Goal: Answer question/provide support: Share knowledge or assist other users

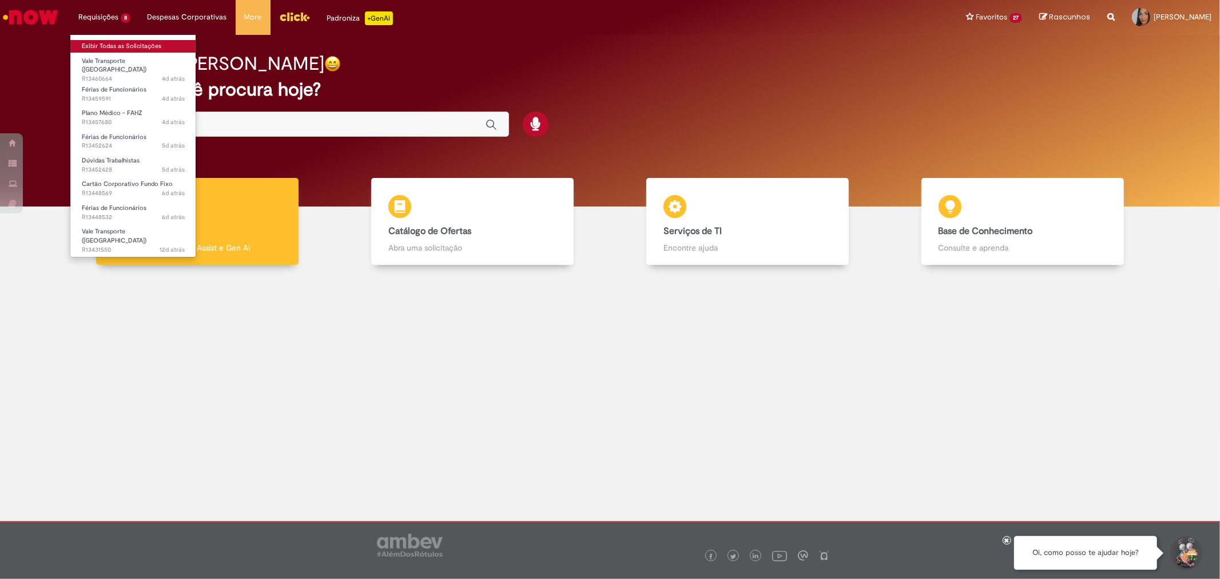
click at [106, 41] on link "Exibir Todas as Solicitações" at bounding box center [133, 46] width 126 height 13
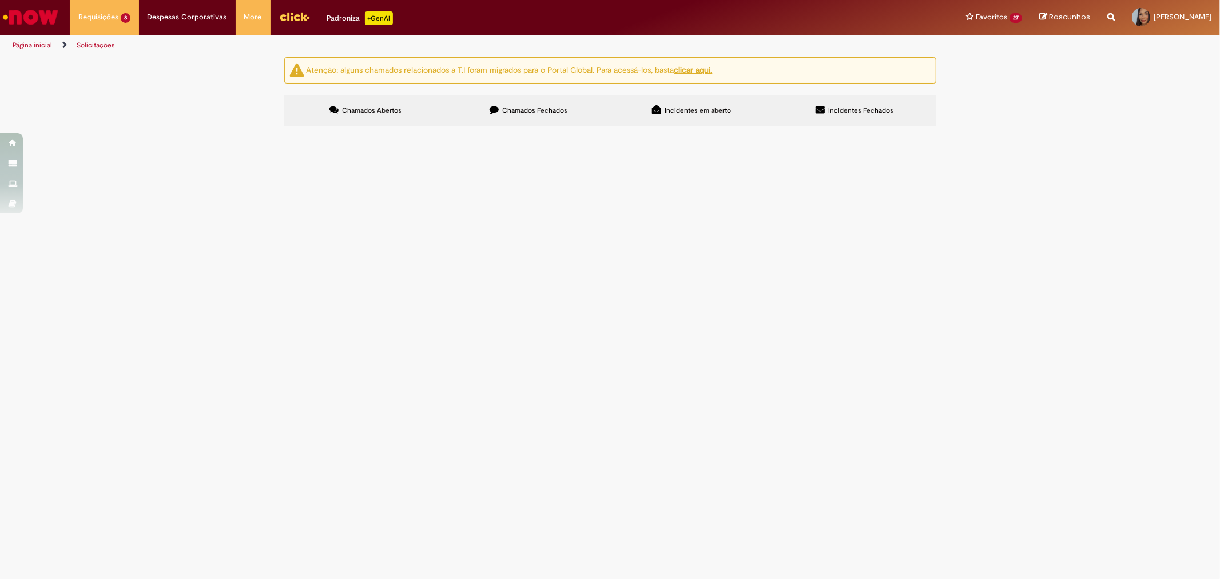
click at [0, 0] on span "Preciso solicitar uma alteração de férias via termo do meu GFNS, atualmente, a …" at bounding box center [0, 0] width 0 height 0
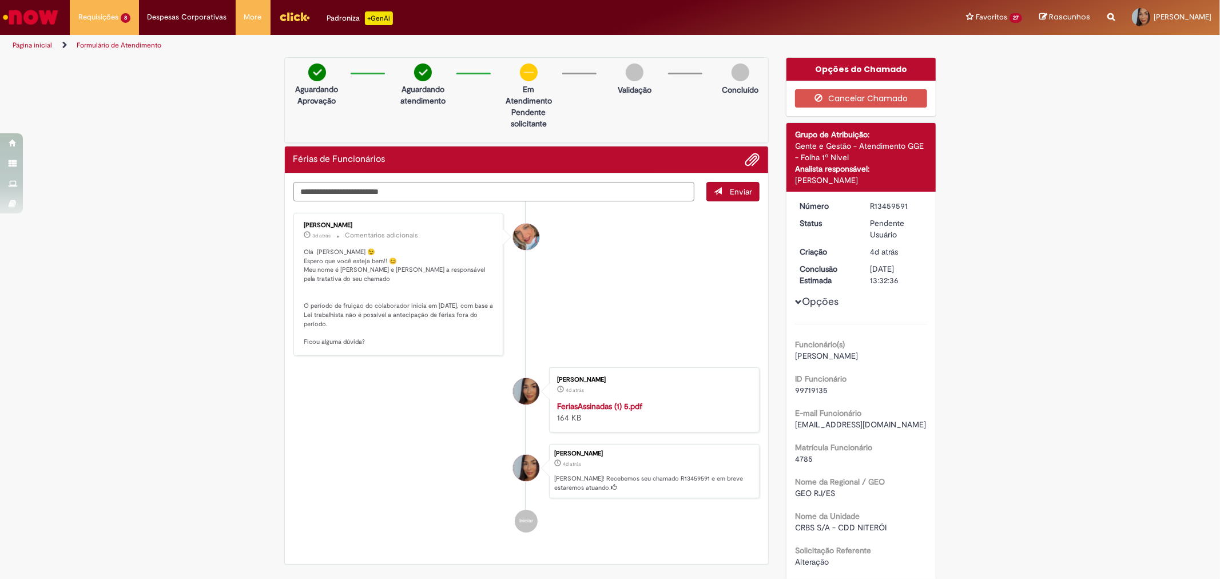
click at [391, 189] on textarea "Digite sua mensagem aqui..." at bounding box center [494, 191] width 402 height 19
type textarea "**********"
click at [740, 193] on span "Enviar" at bounding box center [741, 191] width 22 height 10
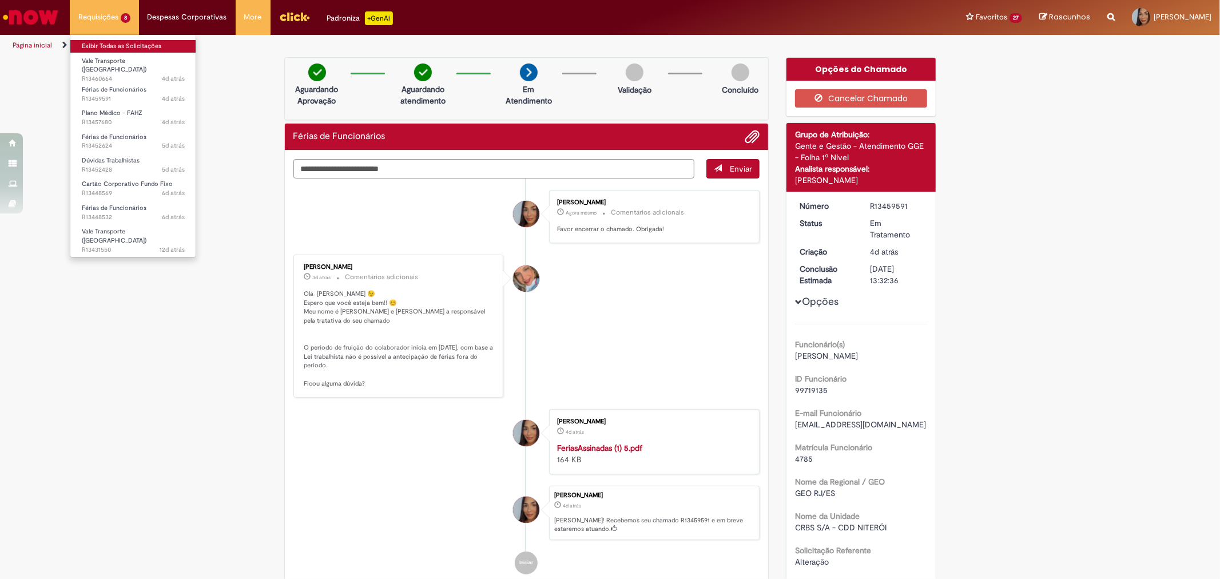
click at [113, 47] on link "Exibir Todas as Solicitações" at bounding box center [133, 46] width 126 height 13
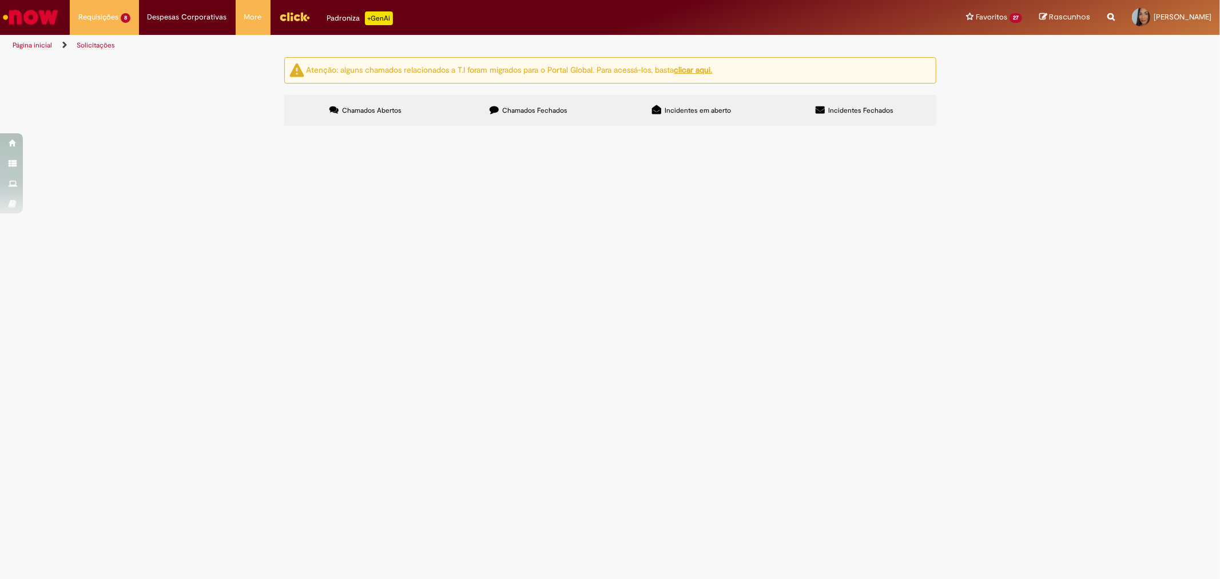
click at [0, 0] on span "Preciso de sua ajuda junto à Fundação e ao plano de saúde em um caso urgente. N…" at bounding box center [0, 0] width 0 height 0
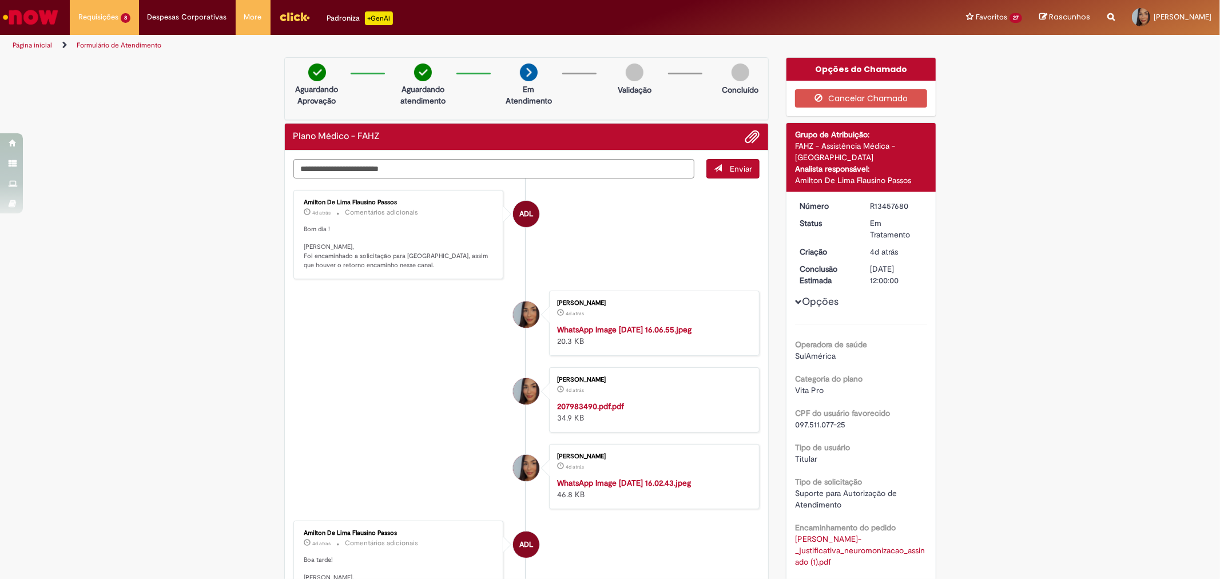
click at [430, 165] on textarea "Digite sua mensagem aqui..." at bounding box center [494, 168] width 402 height 19
type textarea "*"
type textarea "**********"
click at [709, 168] on button "Enviar" at bounding box center [732, 168] width 53 height 19
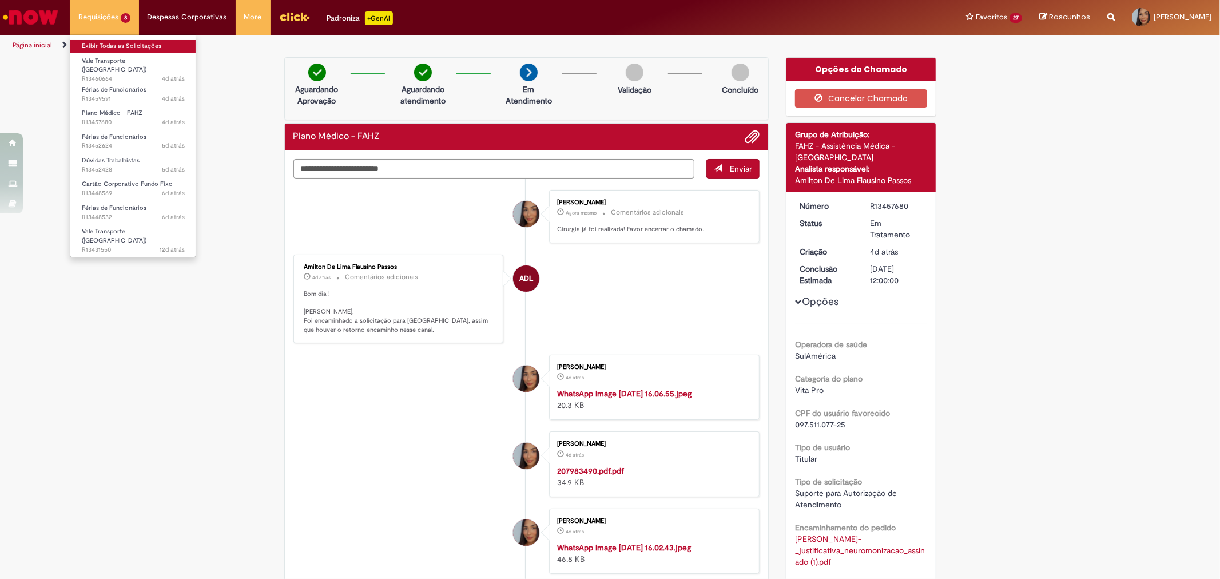
click at [110, 47] on link "Exibir Todas as Solicitações" at bounding box center [133, 46] width 126 height 13
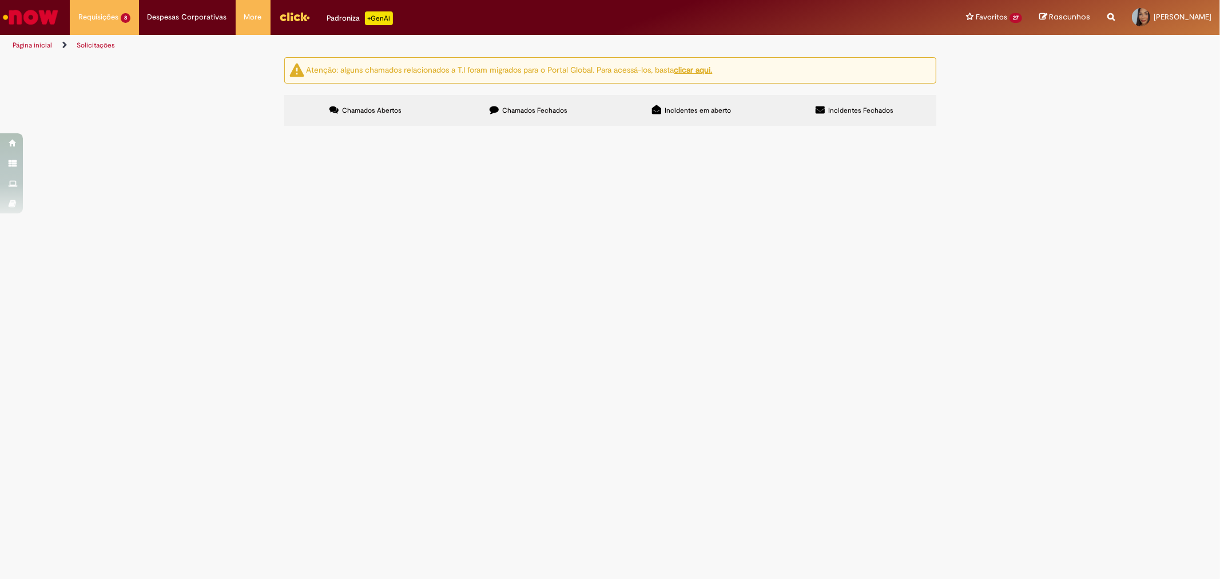
click at [0, 0] on span "O gestor da colaboradora [PERSON_NAME] encontra-se de licença médica em decorrê…" at bounding box center [0, 0] width 0 height 0
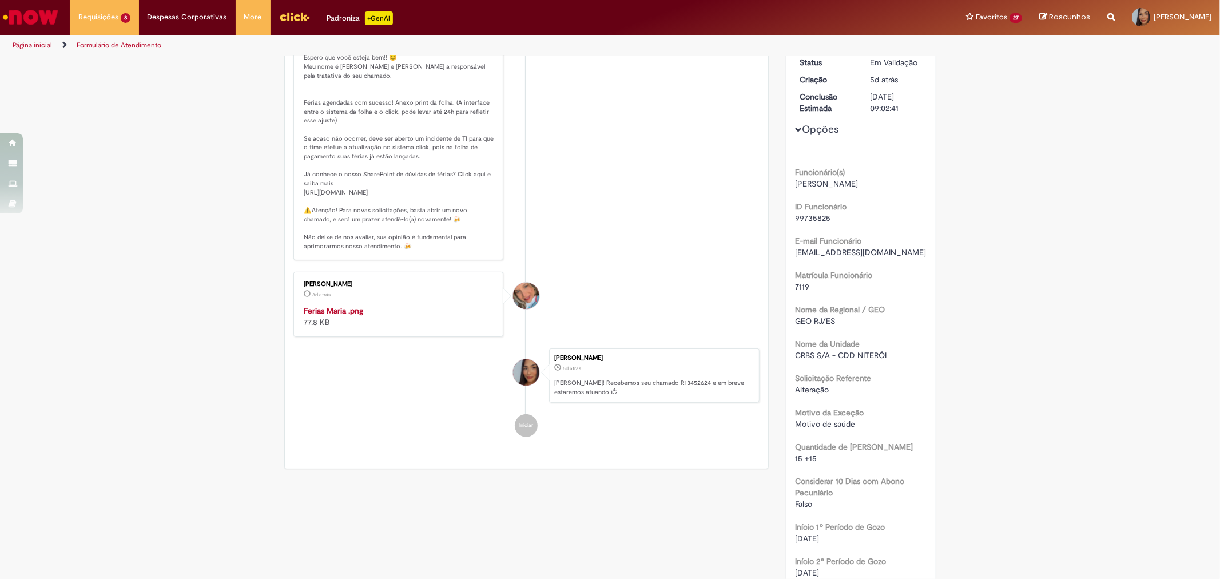
scroll to position [253, 0]
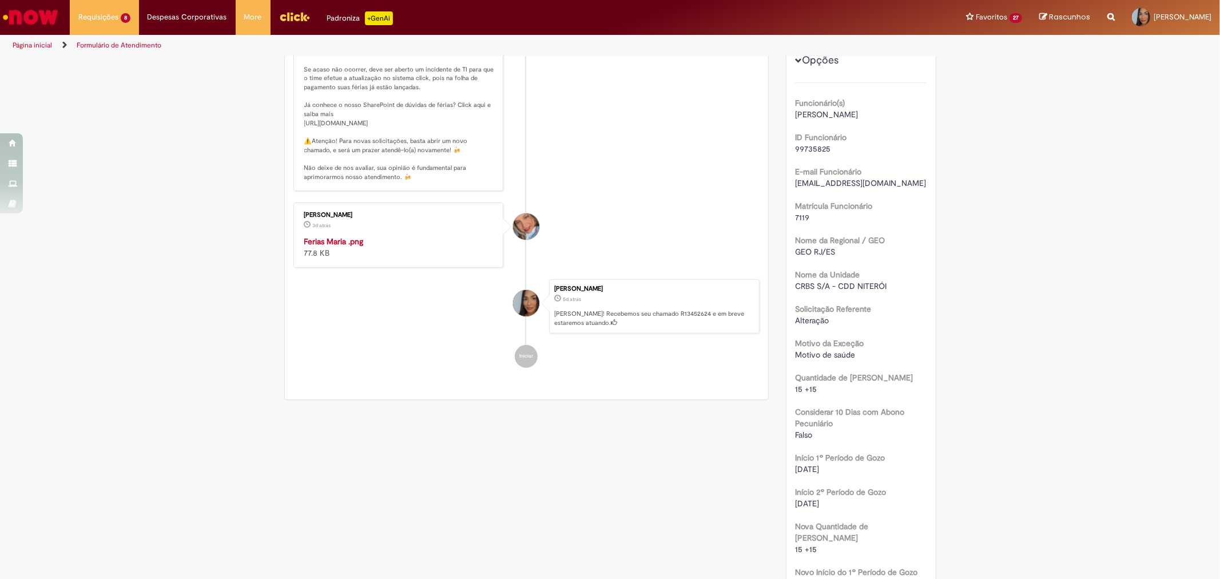
click at [406, 236] on img "Histórico de tíquete" at bounding box center [399, 236] width 190 height 0
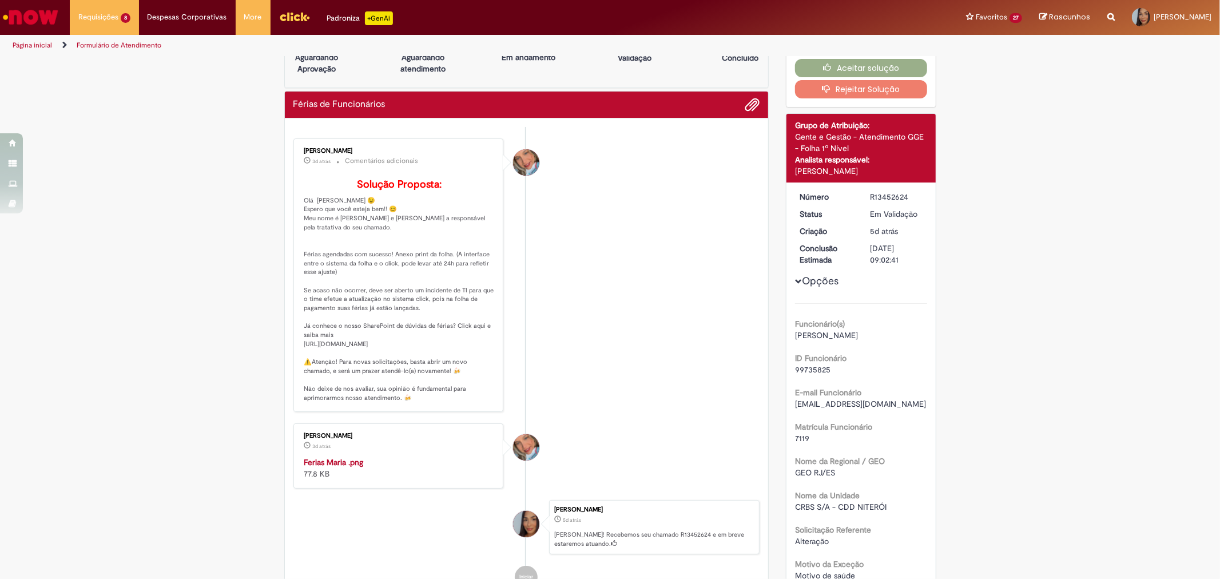
scroll to position [0, 0]
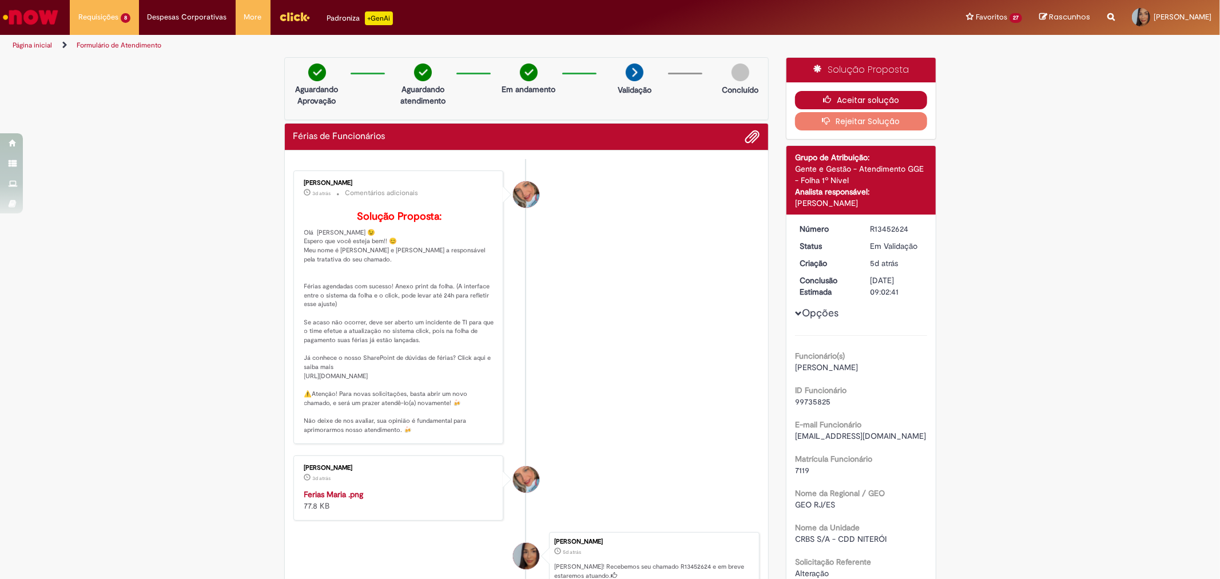
click at [864, 102] on button "Aceitar solução" at bounding box center [861, 100] width 132 height 18
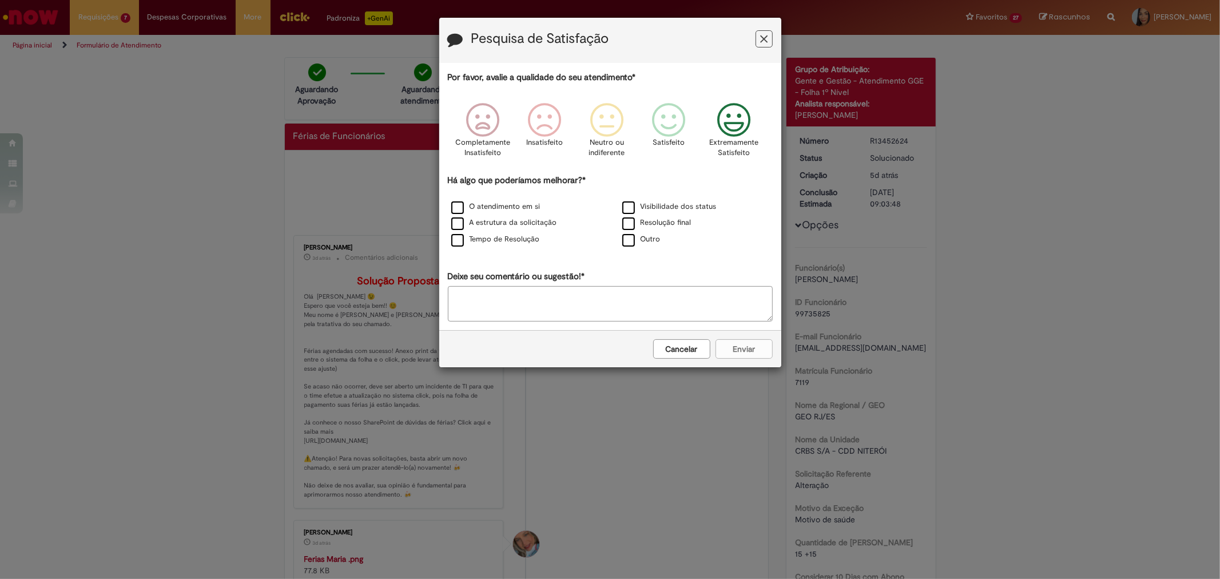
click at [733, 133] on icon "Feedback" at bounding box center [733, 120] width 43 height 34
click at [693, 207] on label "Visibilidade dos status" at bounding box center [669, 206] width 94 height 11
click at [474, 202] on label "O atendimento em si" at bounding box center [495, 206] width 89 height 11
click at [764, 352] on button "Enviar" at bounding box center [744, 348] width 57 height 19
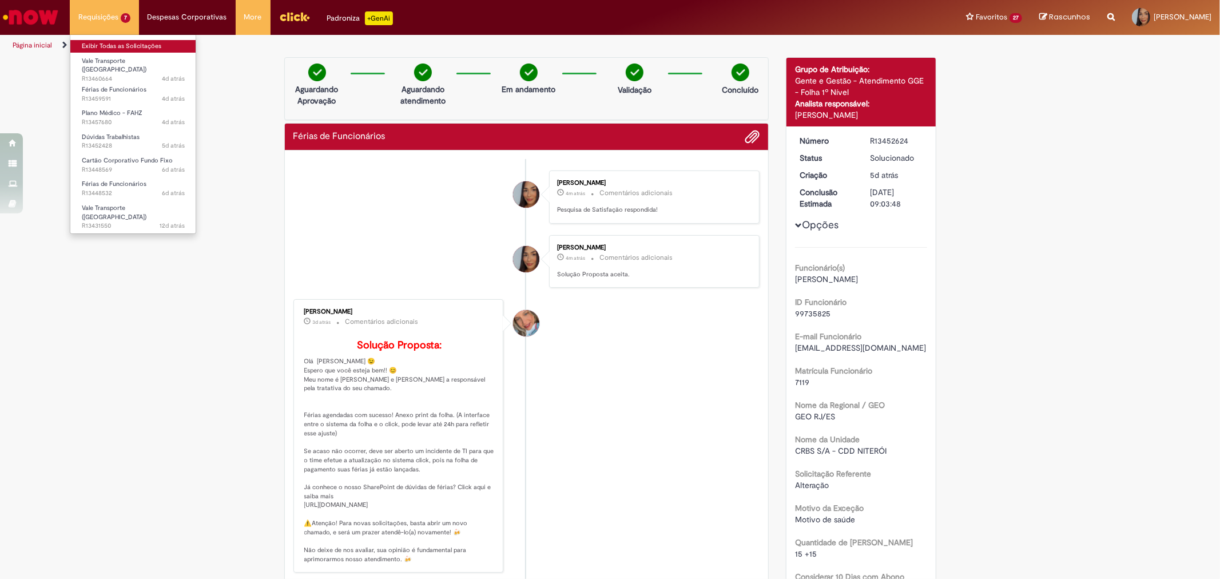
click at [109, 42] on link "Exibir Todas as Solicitações" at bounding box center [133, 46] width 126 height 13
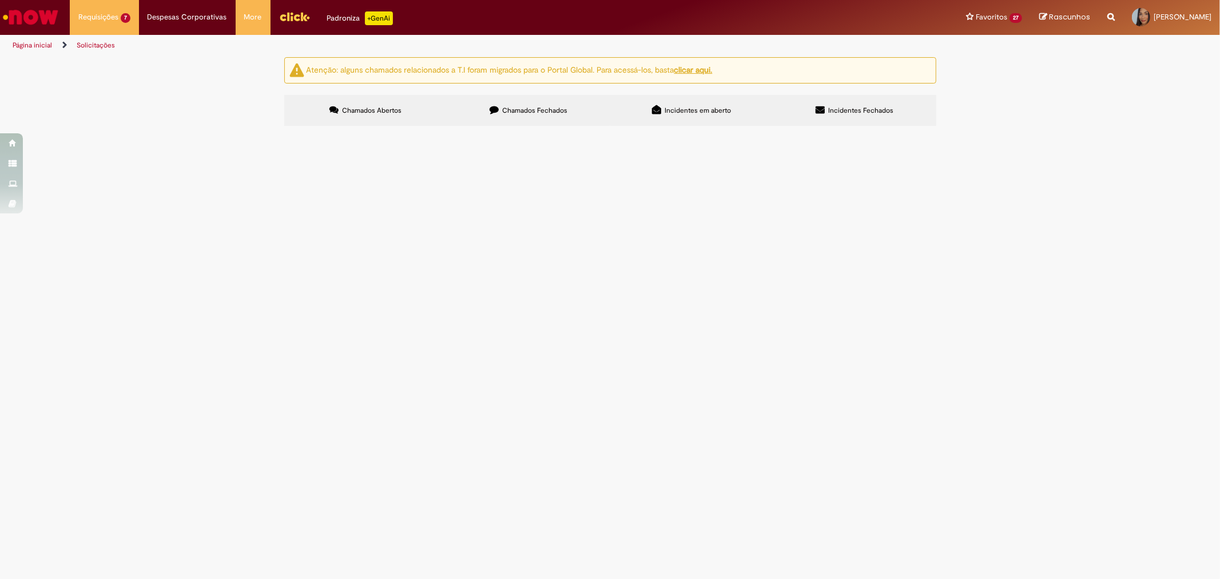
click at [0, 0] on span "Tivemos um desligamento forçado por falecimento, o que tornou inviável a manute…" at bounding box center [0, 0] width 0 height 0
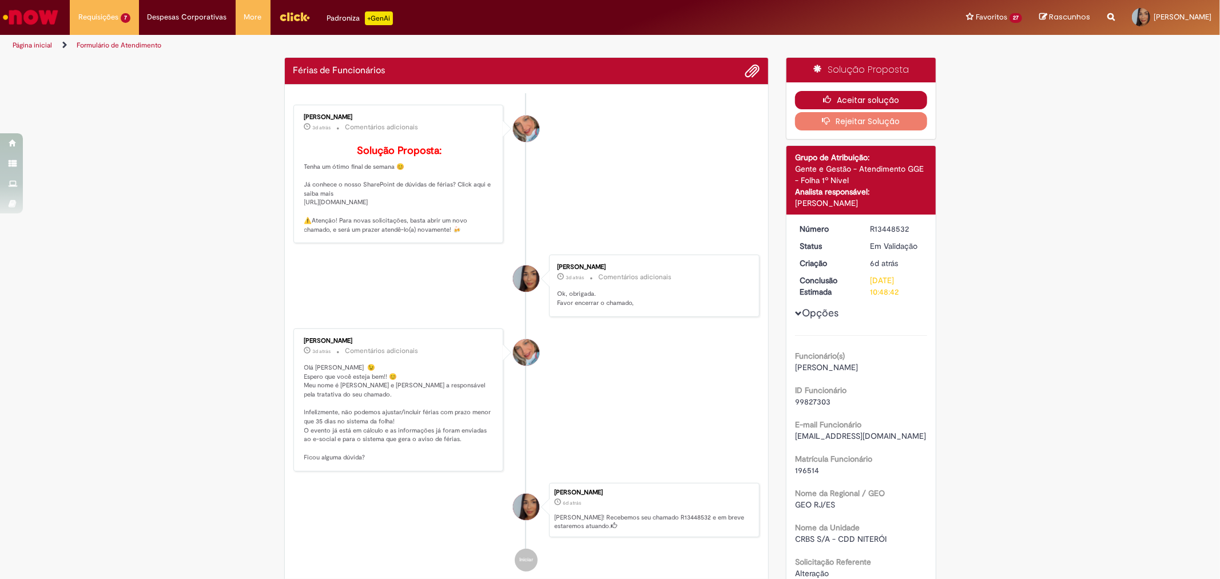
click at [823, 99] on icon "button" at bounding box center [830, 100] width 14 height 8
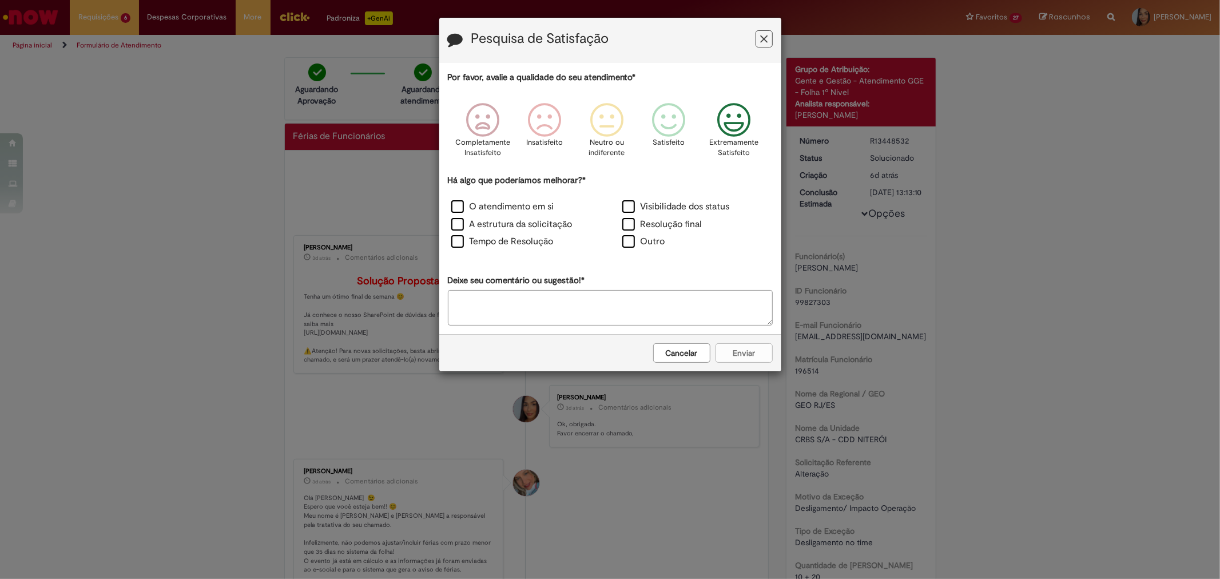
click at [741, 141] on p "Extremamente Satisfeito" at bounding box center [733, 147] width 49 height 21
click at [519, 207] on label "O atendimento em si" at bounding box center [502, 206] width 103 height 13
click at [705, 206] on label "Visibilidade dos status" at bounding box center [676, 206] width 108 height 13
click at [746, 356] on button "Enviar" at bounding box center [744, 352] width 57 height 19
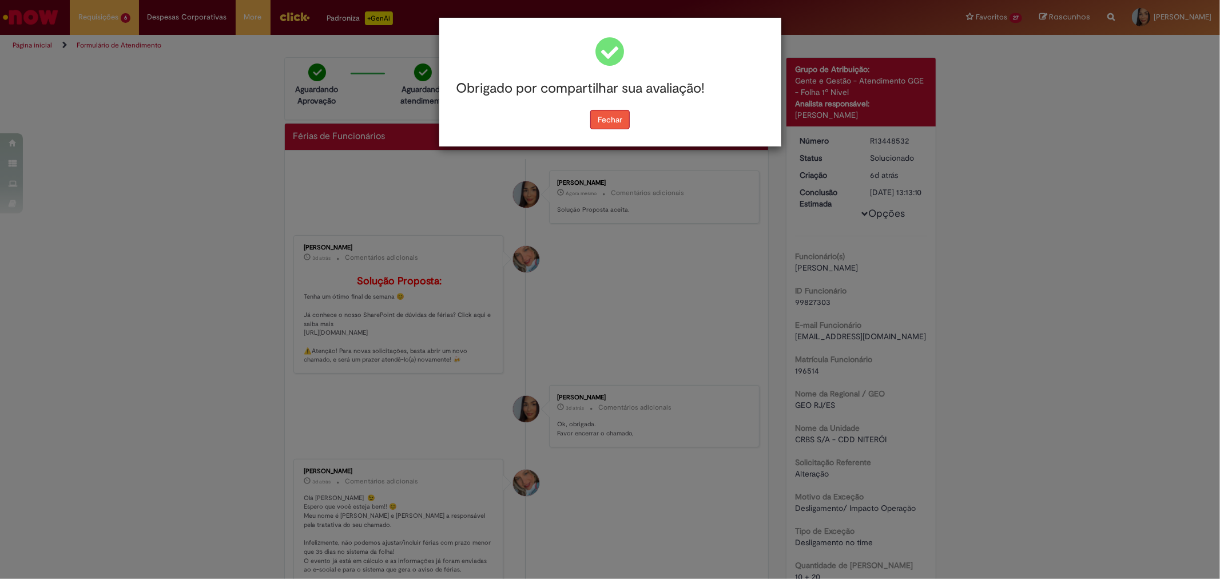
click at [622, 128] on button "Fechar" at bounding box center [609, 119] width 39 height 19
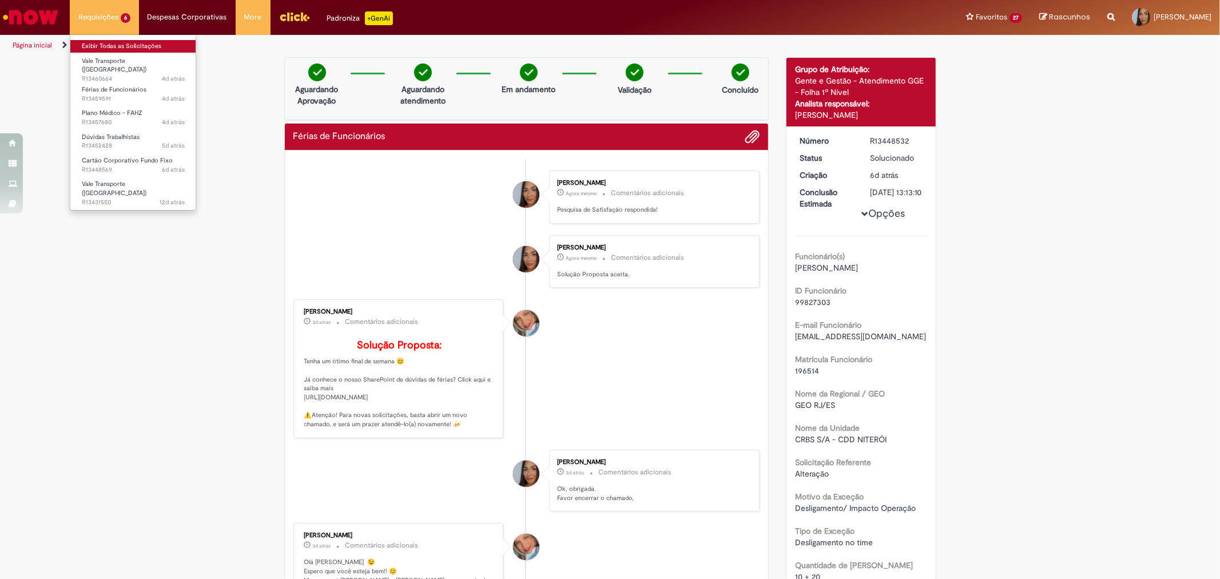
click at [104, 49] on link "Exibir Todas as Solicitações" at bounding box center [133, 46] width 126 height 13
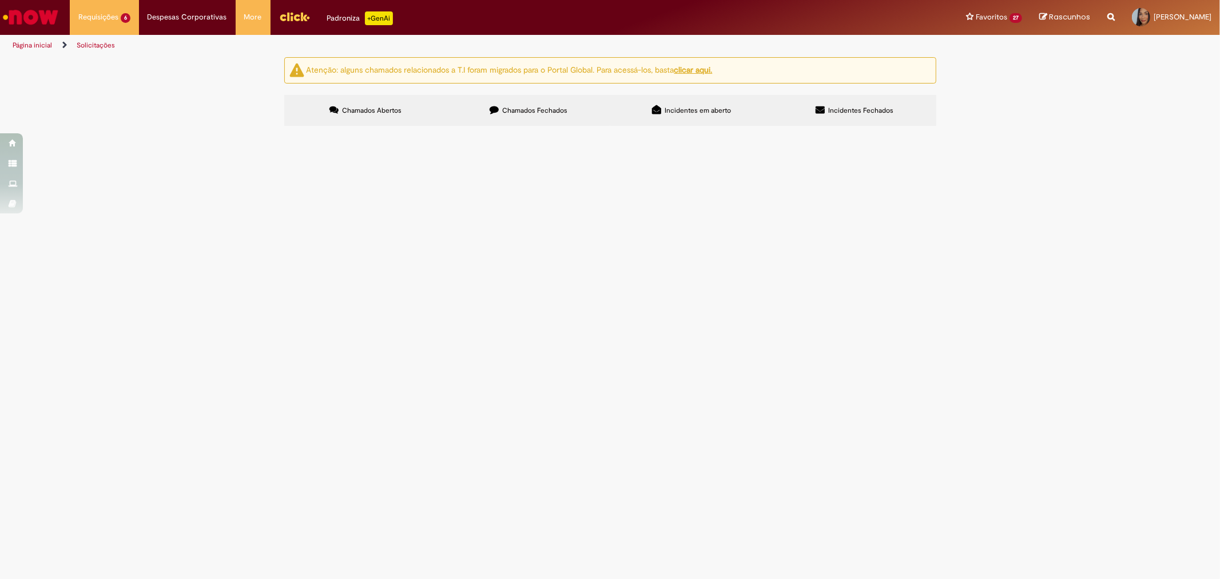
click at [0, 0] on span "Desejo tirar meu período de 5 dias, via termo a partir de [DATE], temos como va…" at bounding box center [0, 0] width 0 height 0
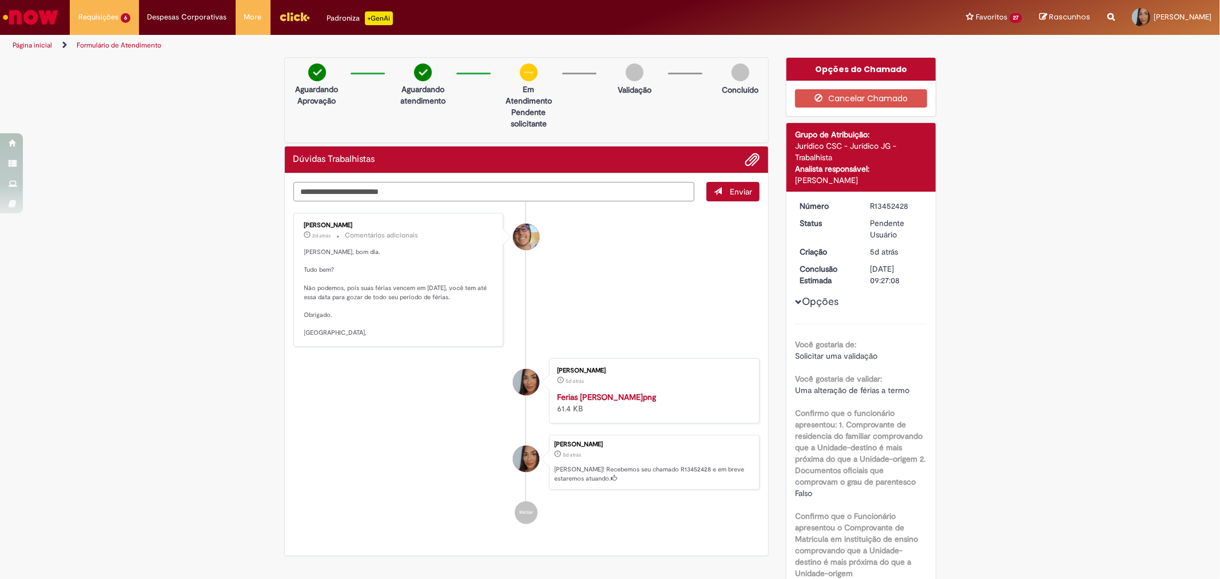
click at [546, 195] on textarea "Digite sua mensagem aqui..." at bounding box center [494, 191] width 402 height 19
click at [406, 189] on textarea "**********" at bounding box center [494, 191] width 402 height 19
type textarea "**********"
click at [730, 193] on span "Enviar" at bounding box center [741, 191] width 22 height 10
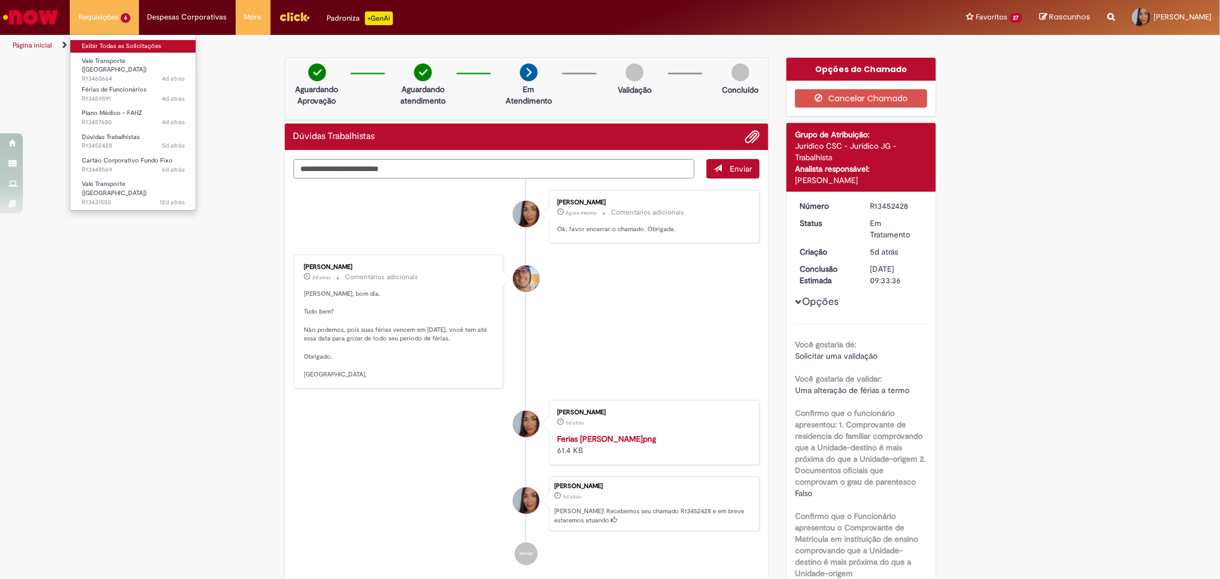
click at [113, 42] on link "Exibir Todas as Solicitações" at bounding box center [133, 46] width 126 height 13
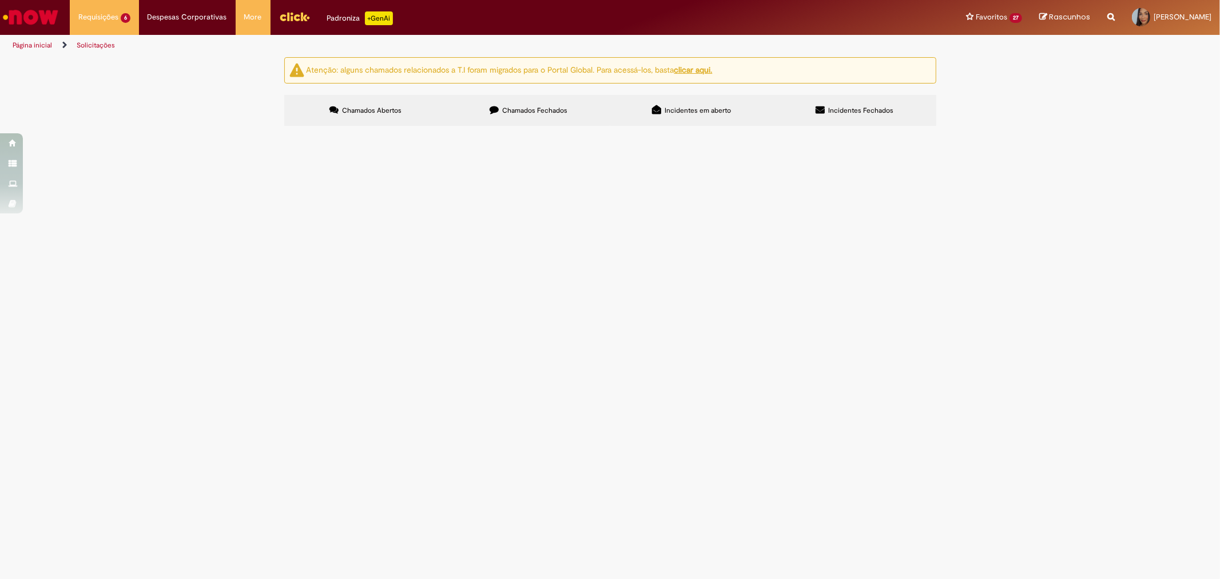
click at [0, 0] on span "Conforme tratativas anteriores sobre a migração do Vale Transporte de RioCard p…" at bounding box center [0, 0] width 0 height 0
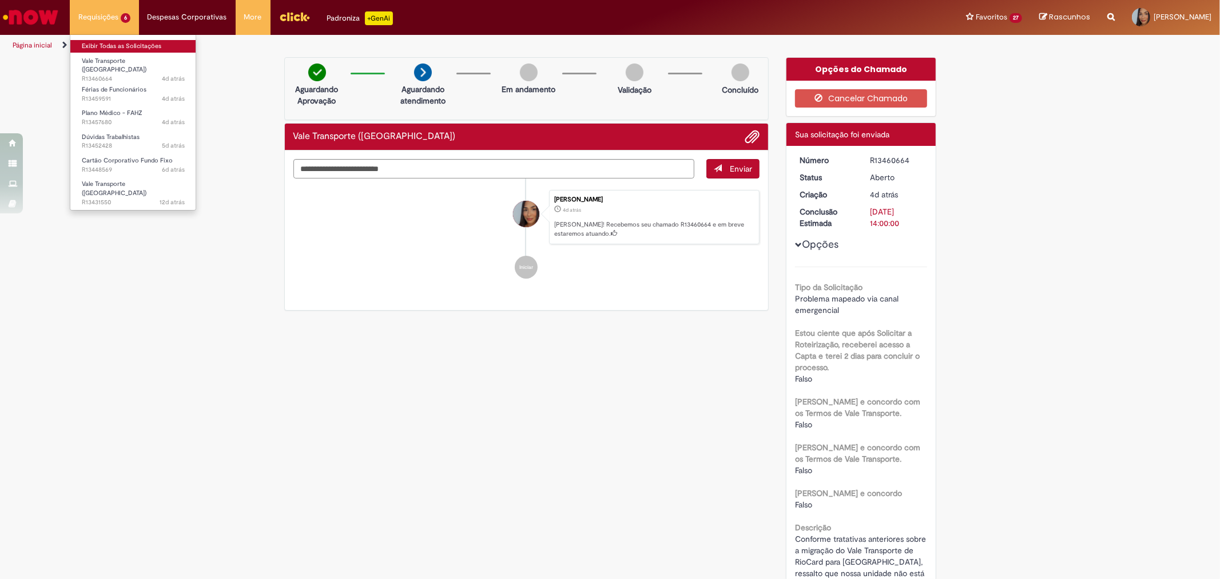
click at [117, 45] on link "Exibir Todas as Solicitações" at bounding box center [133, 46] width 126 height 13
